Goal: Communication & Community: Connect with others

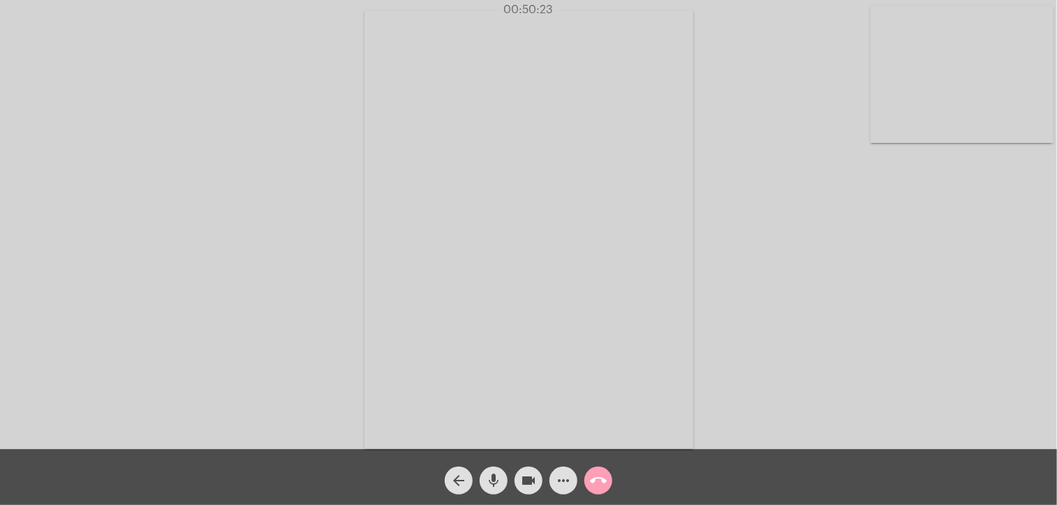
click at [600, 475] on mat-icon "call_end" at bounding box center [598, 480] width 17 height 17
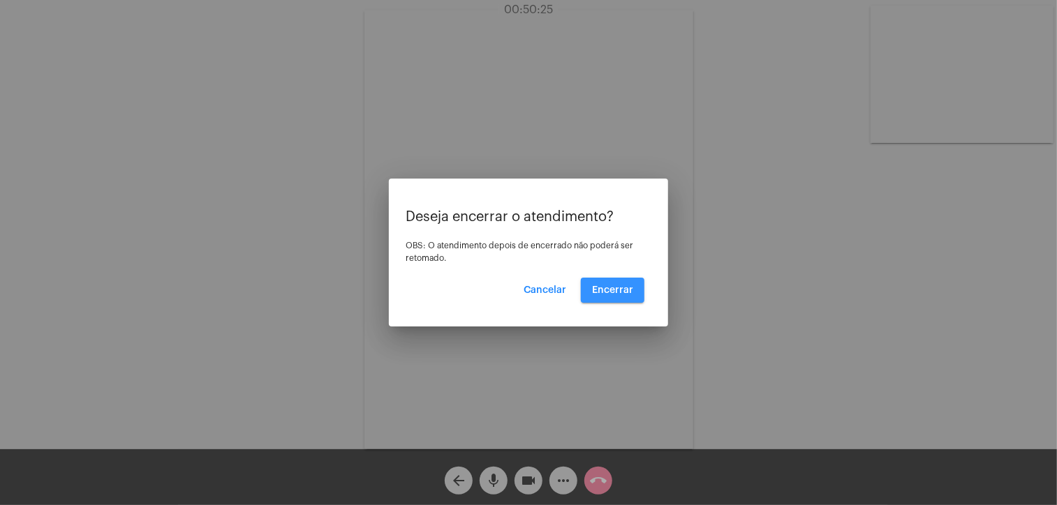
click at [613, 287] on span "Encerrar" at bounding box center [612, 290] width 41 height 10
